Goal: Information Seeking & Learning: Learn about a topic

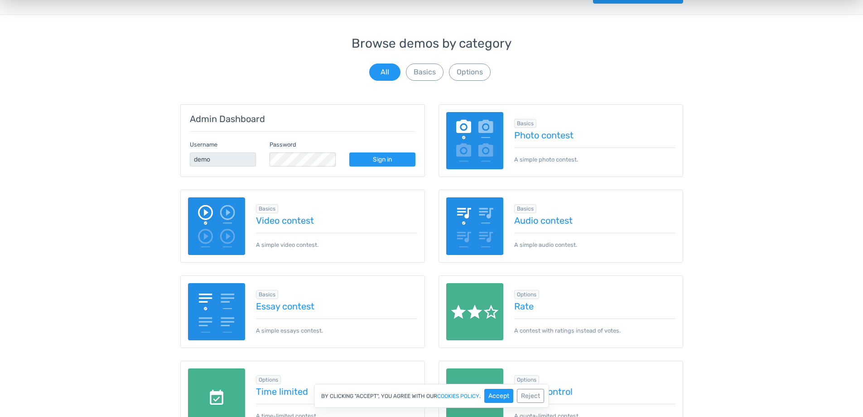
scroll to position [45, 0]
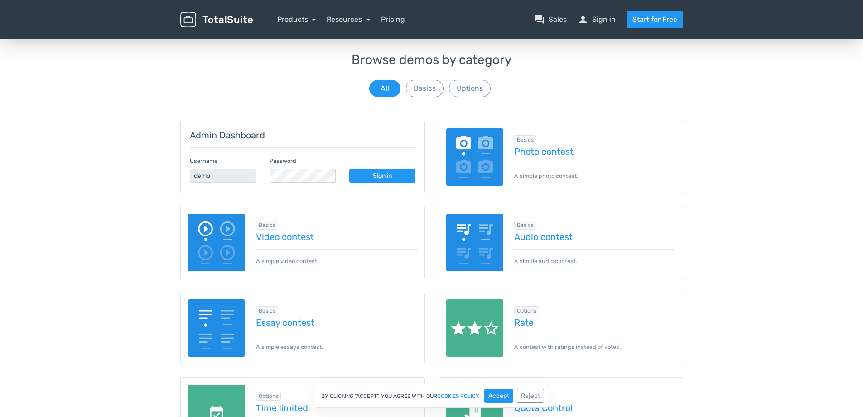
click at [469, 134] on img at bounding box center [475, 157] width 58 height 58
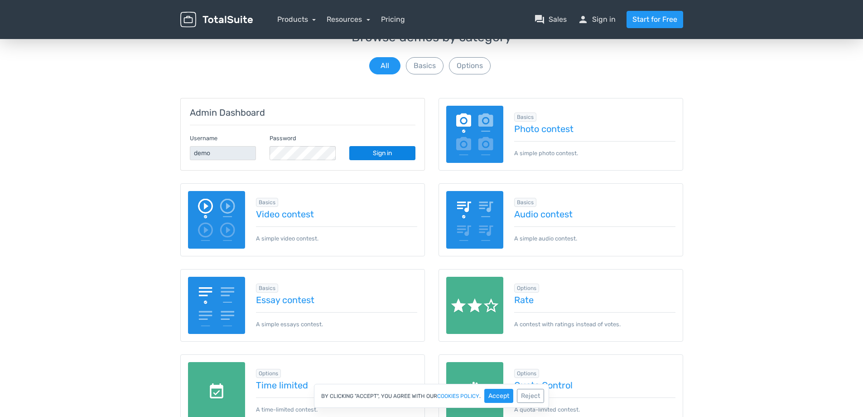
scroll to position [0, 0]
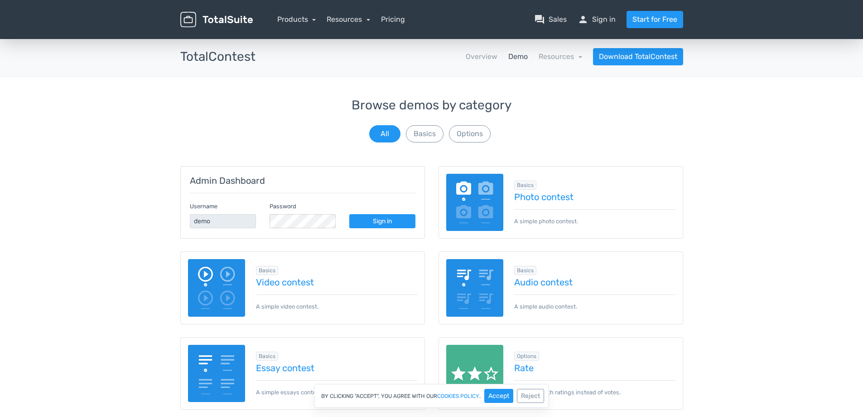
click at [492, 198] on img at bounding box center [475, 203] width 58 height 58
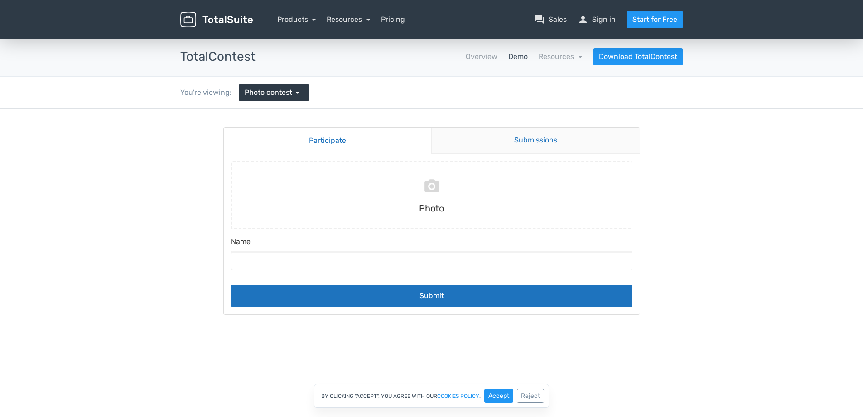
click at [557, 145] on link "Submissions" at bounding box center [535, 140] width 208 height 26
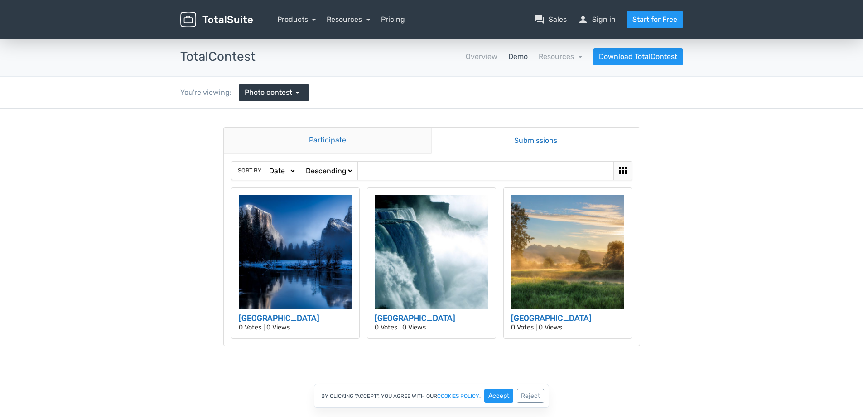
click at [317, 141] on link "Participate" at bounding box center [328, 140] width 208 height 26
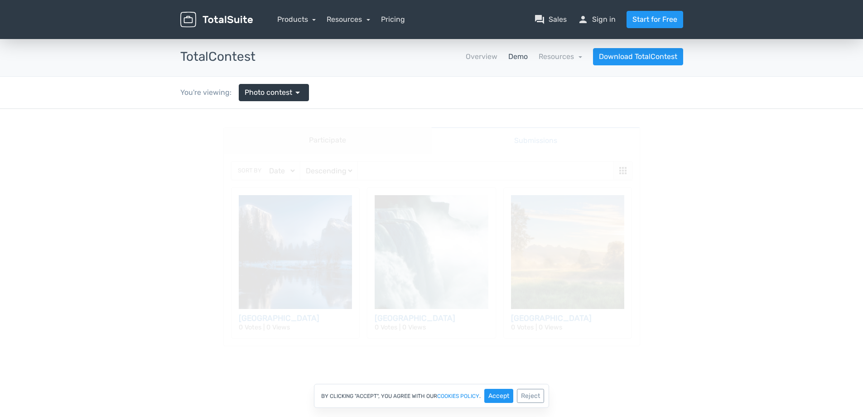
click at [80, 227] on body "Participate Submissions Participate Submissions Sort by Date Views Votes Title …" at bounding box center [431, 245] width 863 height 273
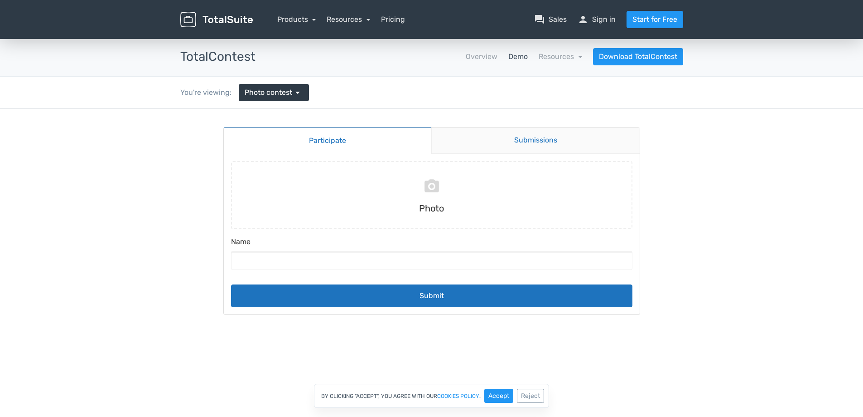
click at [560, 138] on link "Submissions" at bounding box center [535, 140] width 208 height 26
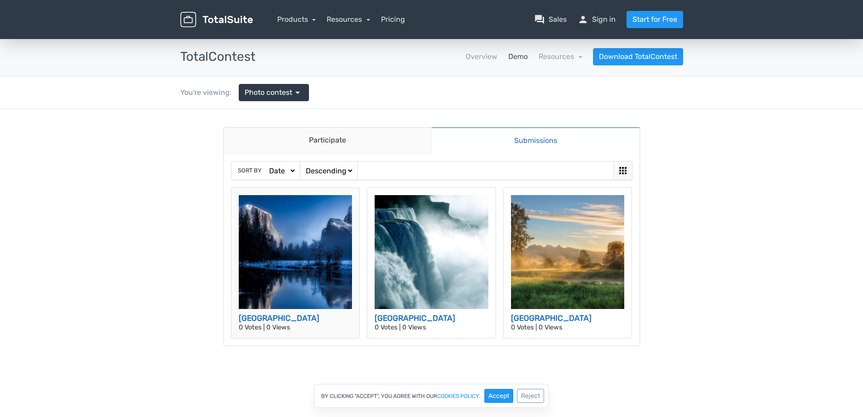
click at [288, 239] on img at bounding box center [296, 252] width 114 height 114
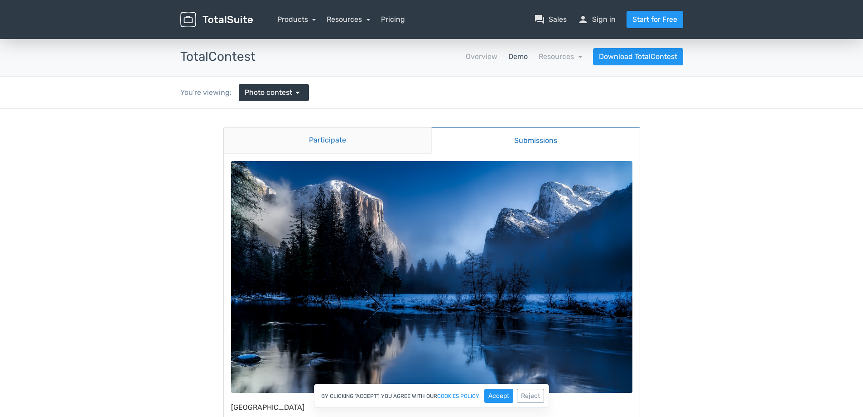
click at [351, 145] on link "Participate" at bounding box center [328, 140] width 208 height 26
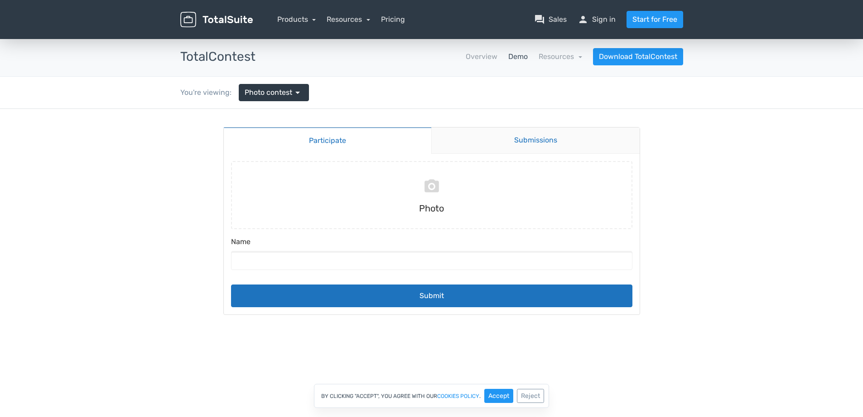
click at [534, 133] on link "Submissions" at bounding box center [535, 140] width 208 height 26
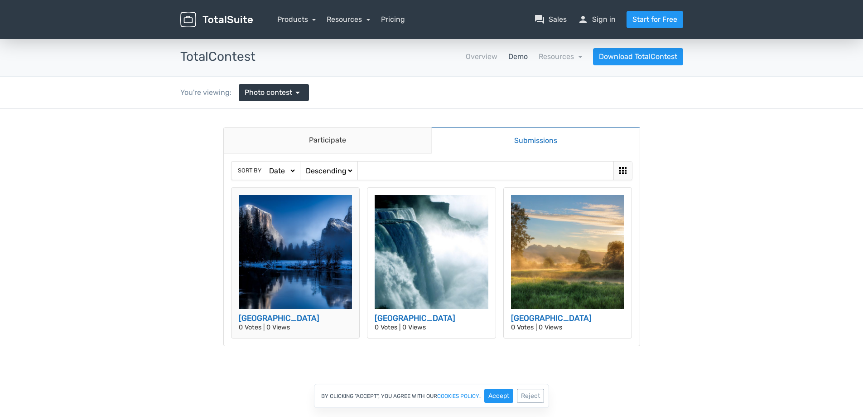
click at [303, 242] on img at bounding box center [296, 252] width 114 height 114
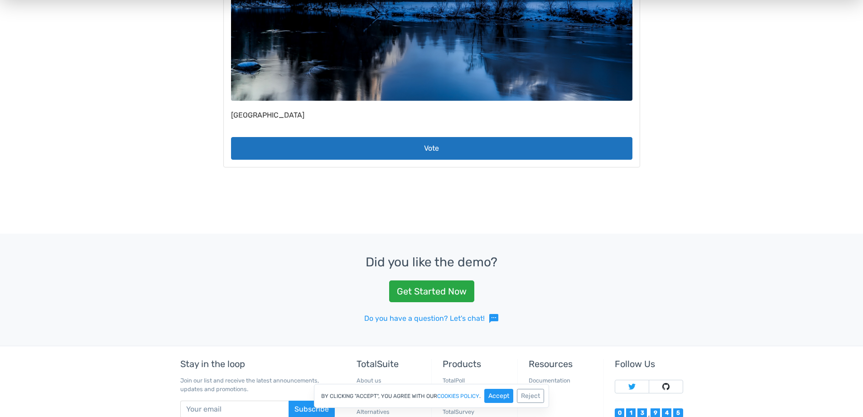
scroll to position [136, 0]
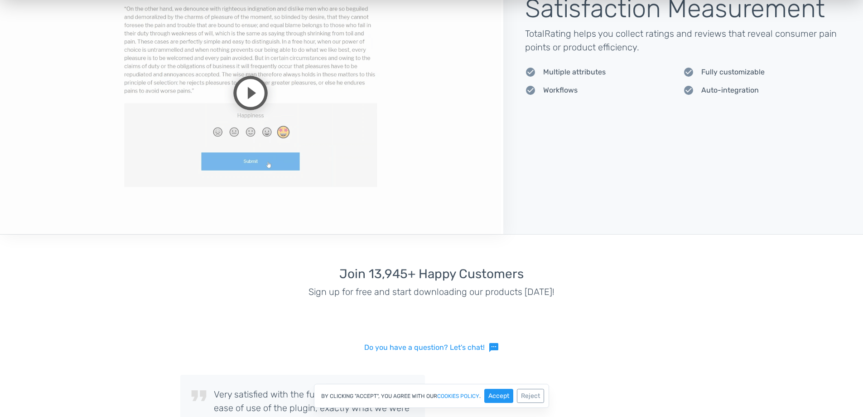
scroll to position [1178, 0]
